Goal: Information Seeking & Learning: Learn about a topic

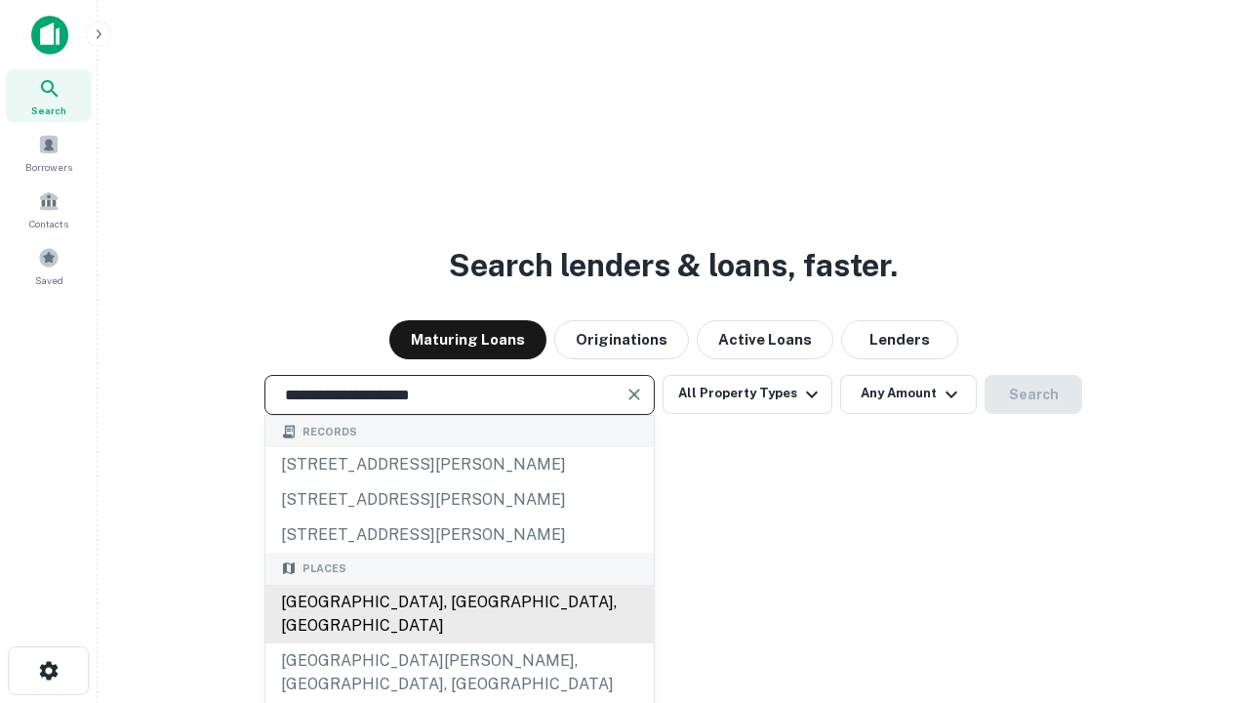
click at [459, 643] on div "[GEOGRAPHIC_DATA], [GEOGRAPHIC_DATA], [GEOGRAPHIC_DATA]" at bounding box center [459, 613] width 388 height 59
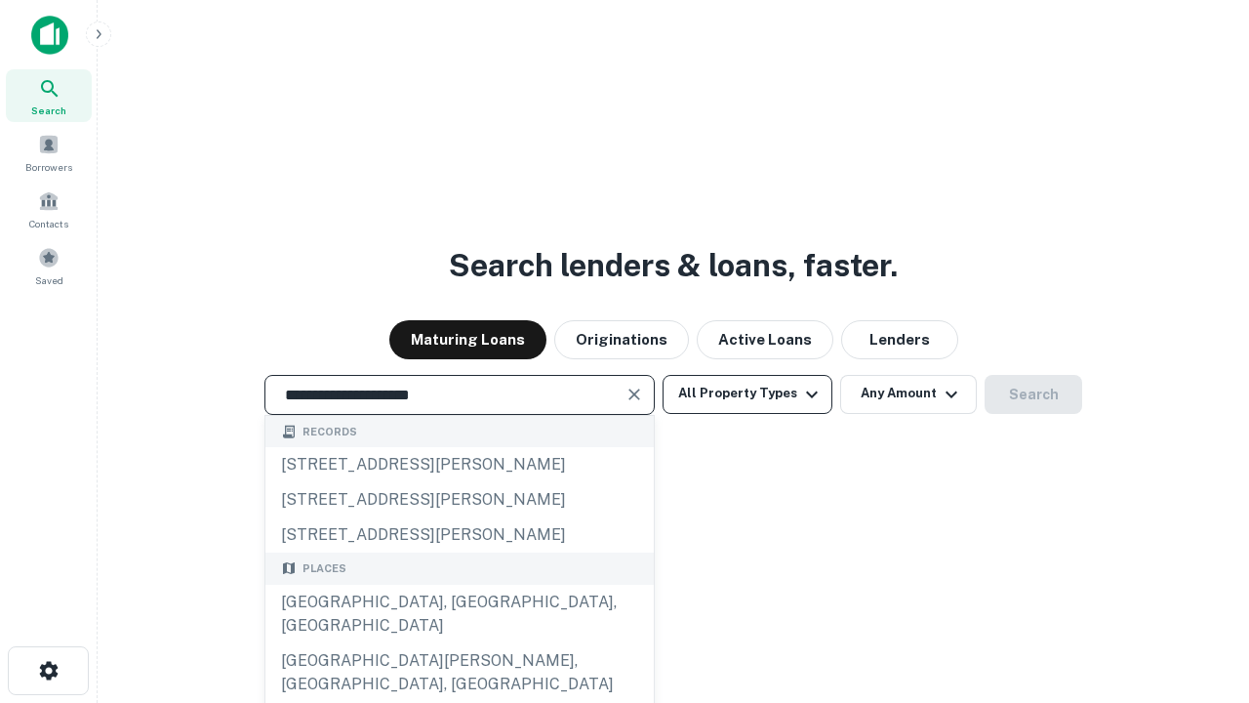
type input "**********"
click at [747, 393] on button "All Property Types" at bounding box center [748, 394] width 170 height 39
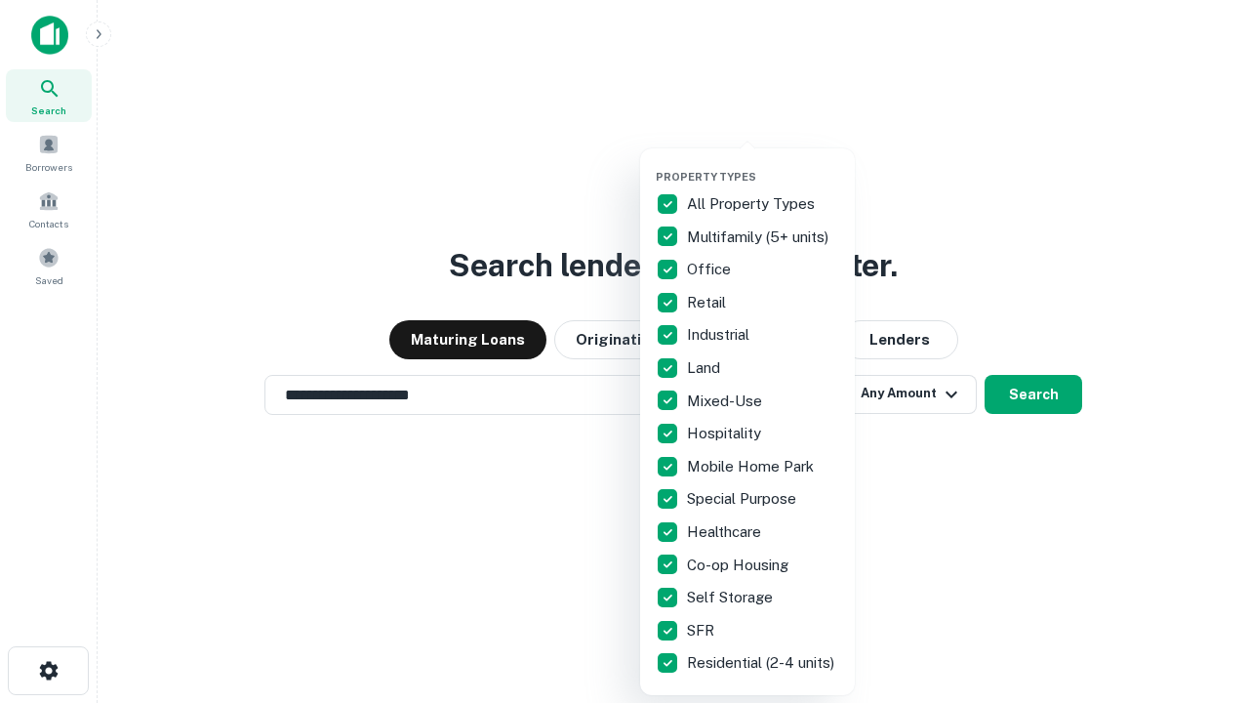
click at [763, 164] on button "button" at bounding box center [763, 164] width 215 height 1
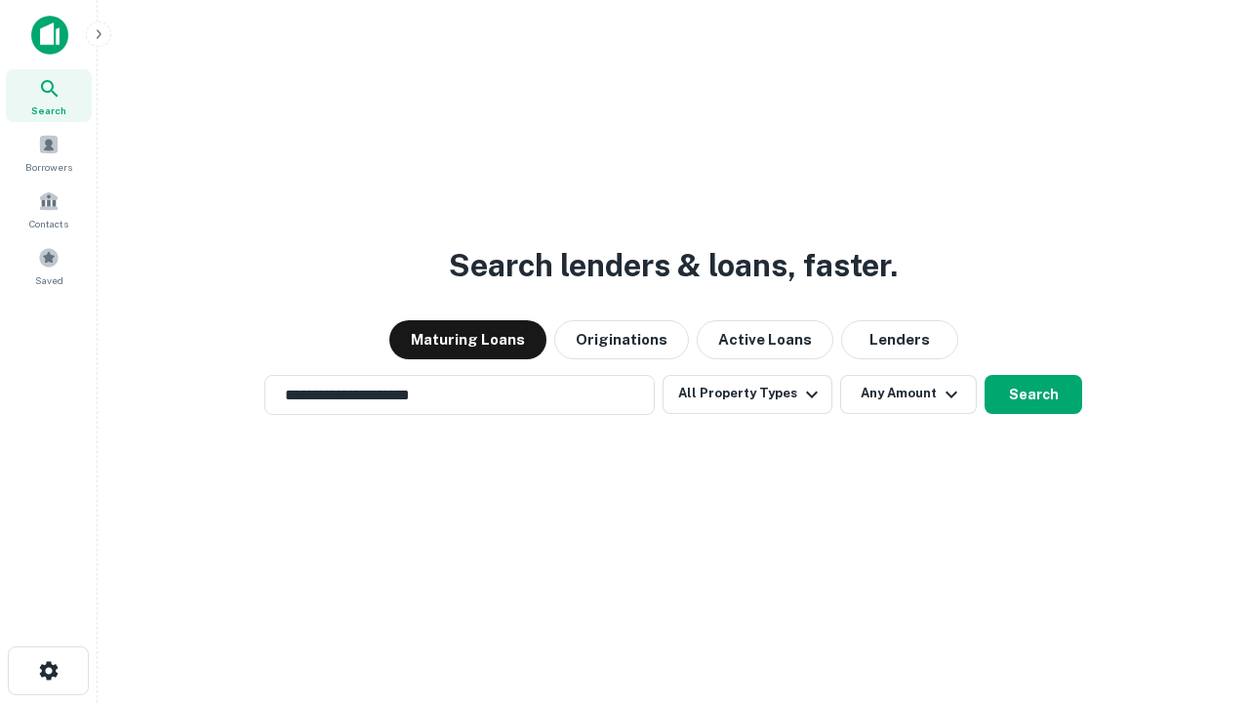
scroll to position [30, 0]
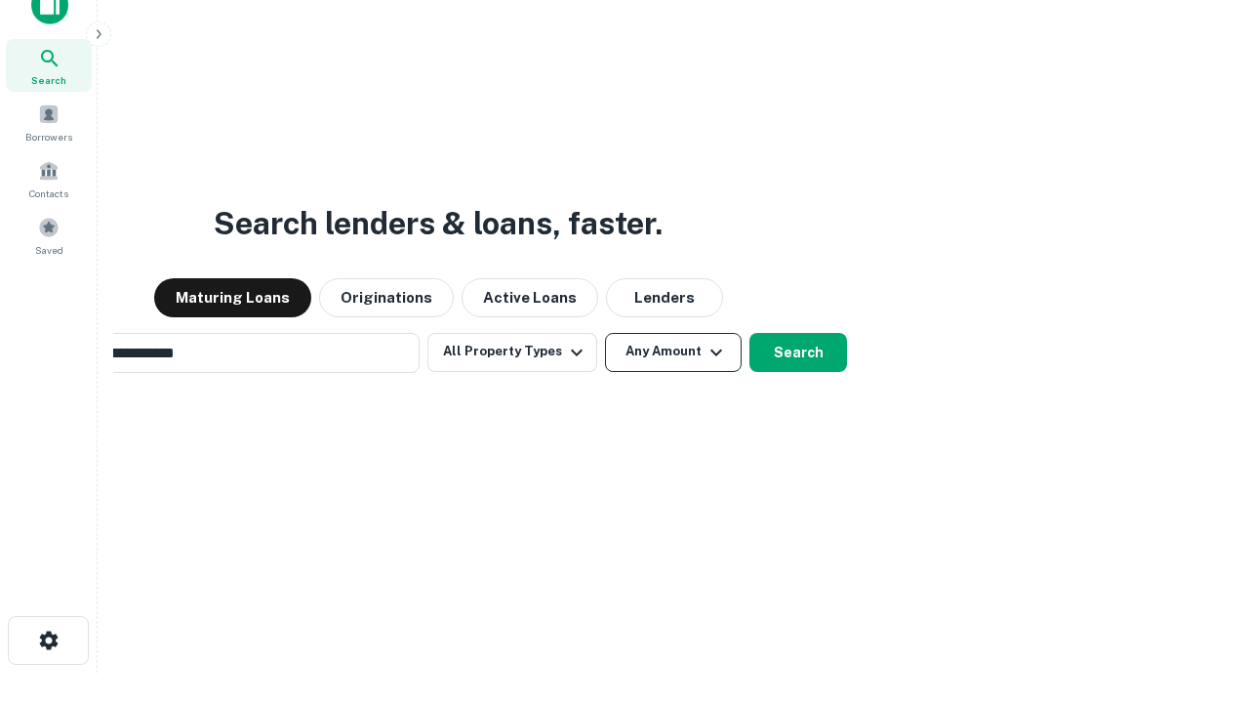
click at [605, 333] on button "Any Amount" at bounding box center [673, 352] width 137 height 39
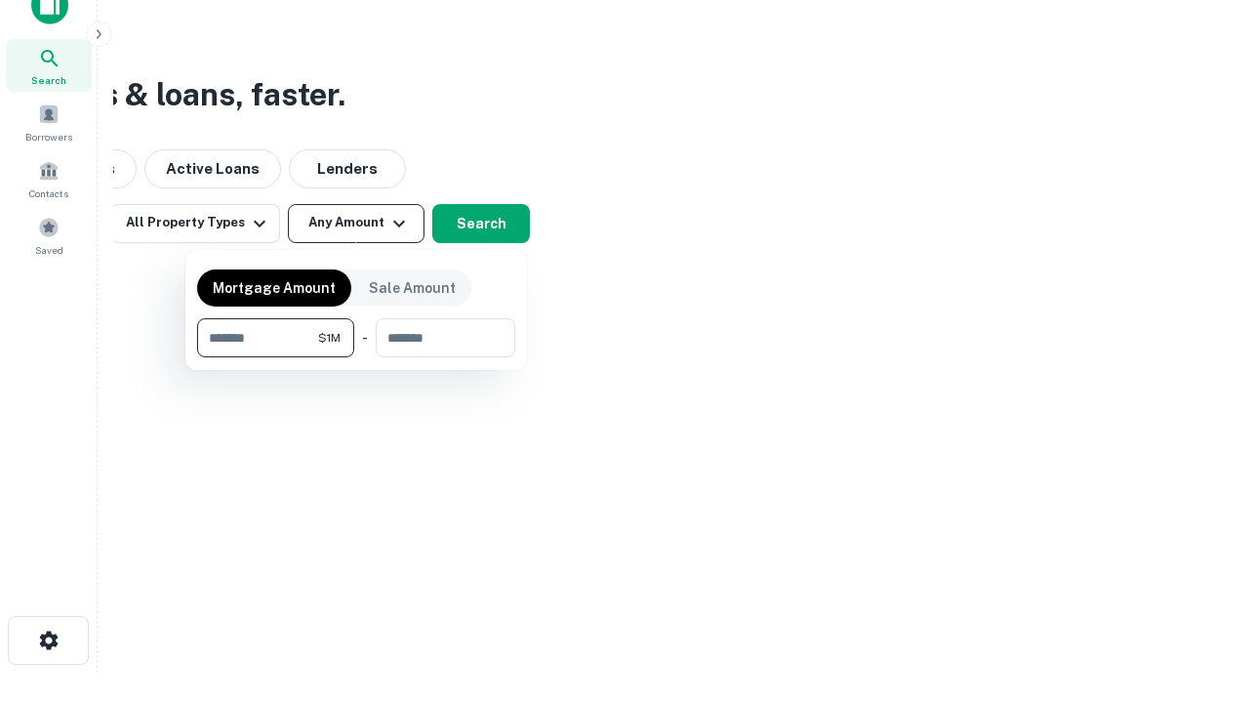
scroll to position [31, 0]
type input "*******"
click at [356, 357] on button "button" at bounding box center [356, 357] width 318 height 1
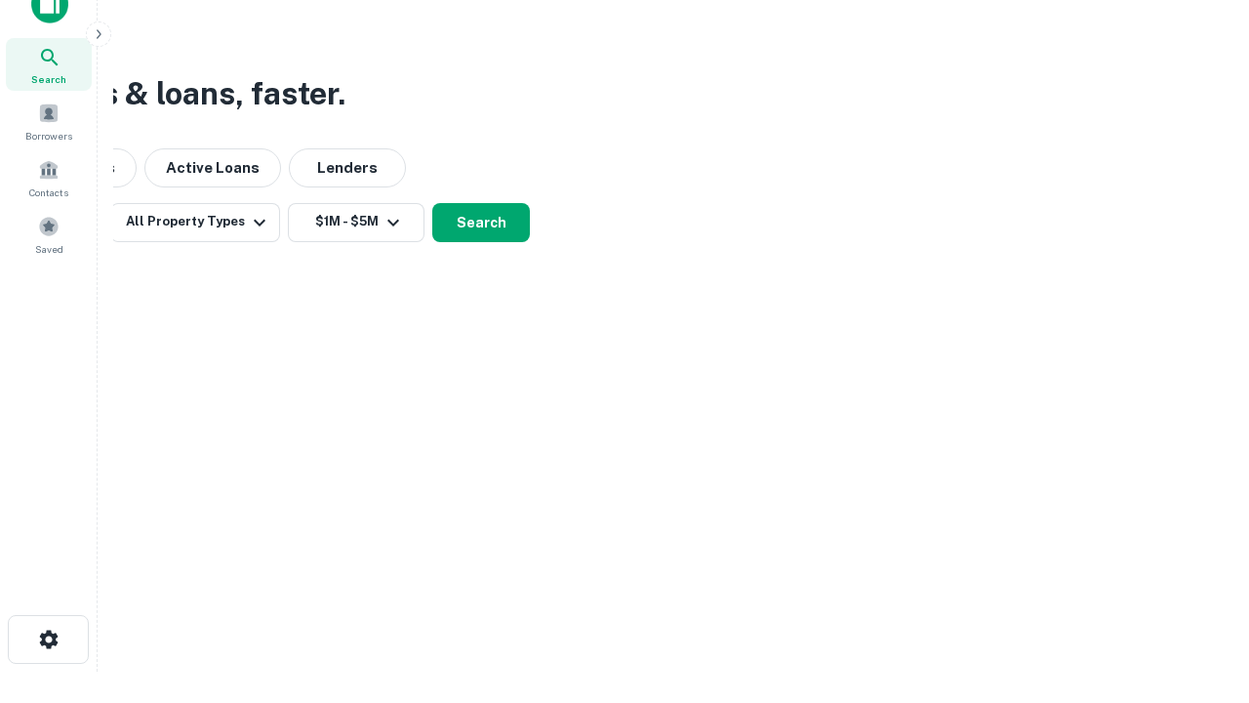
scroll to position [12, 360]
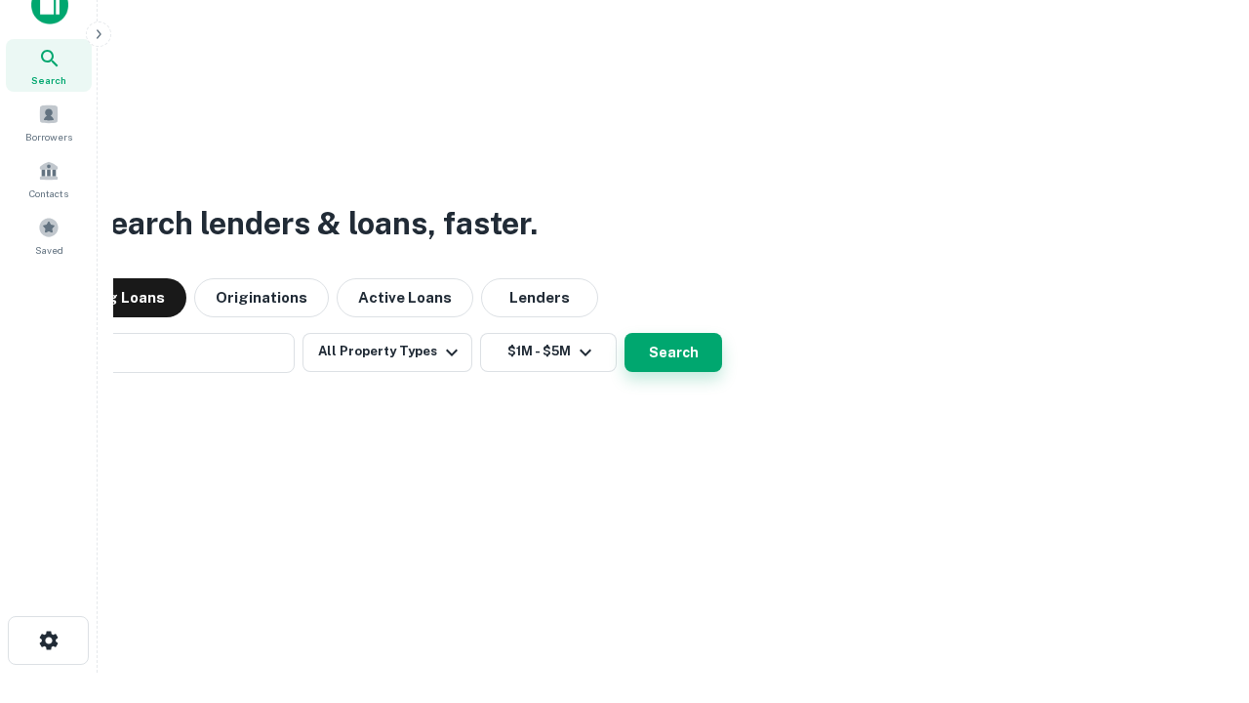
click at [624, 333] on button "Search" at bounding box center [673, 352] width 98 height 39
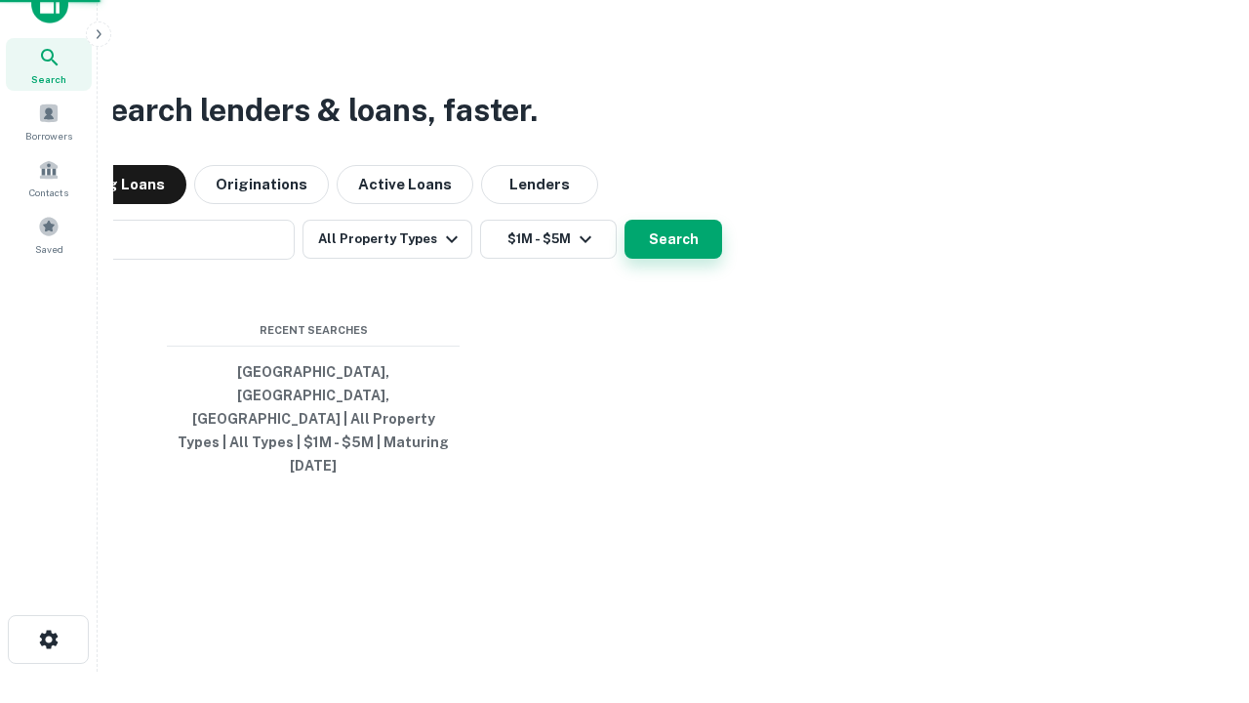
scroll to position [52, 552]
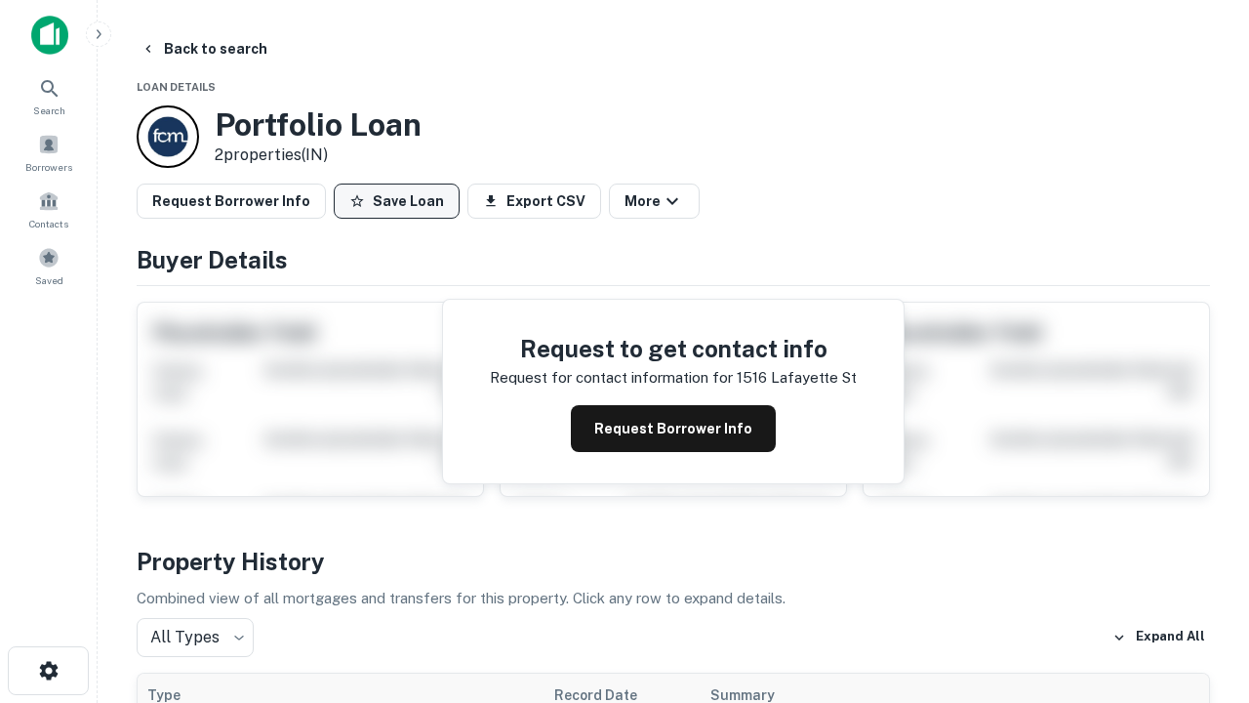
click at [396, 201] on button "Save Loan" at bounding box center [397, 200] width 126 height 35
click at [401, 201] on button "Save Loan" at bounding box center [397, 200] width 126 height 35
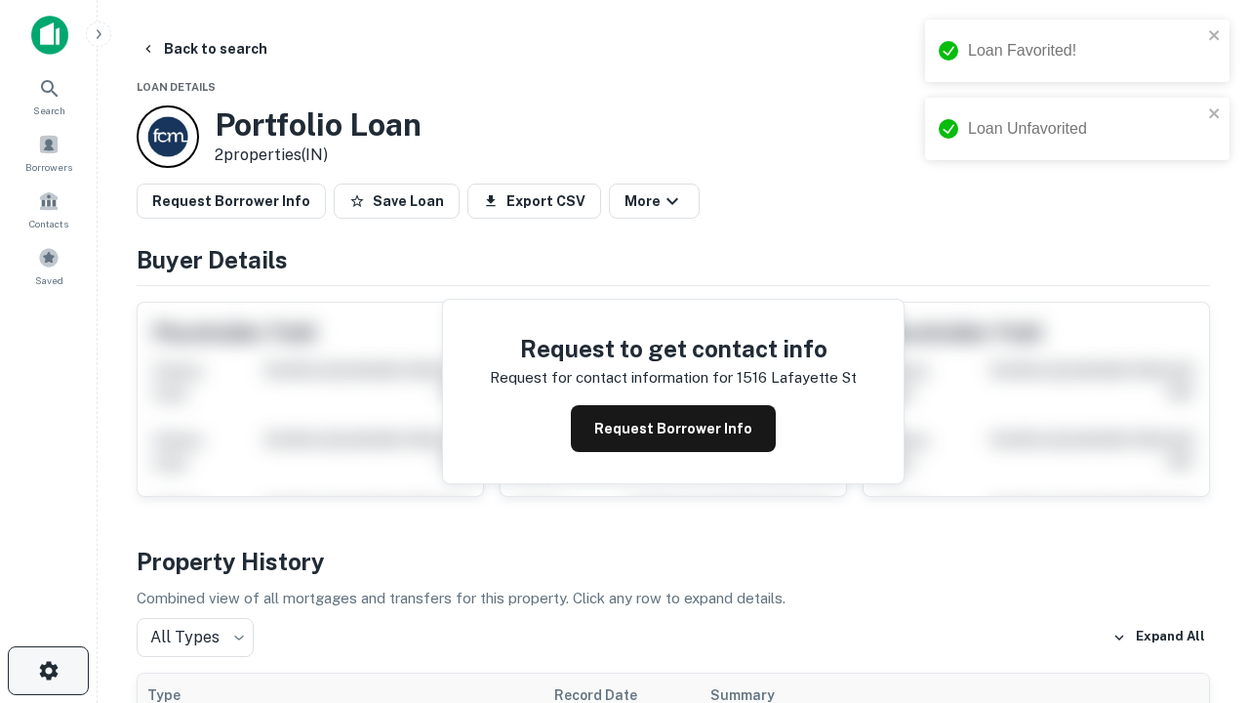
click at [48, 670] on icon "button" at bounding box center [48, 670] width 23 height 23
